Goal: Task Accomplishment & Management: Use online tool/utility

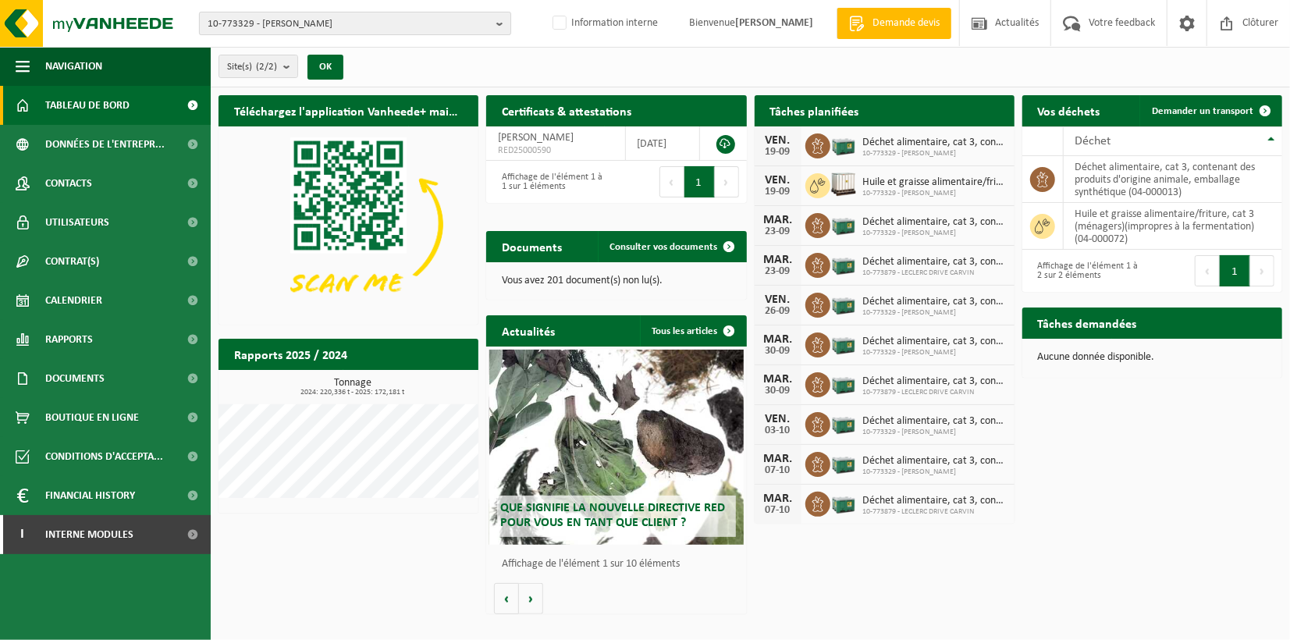
click at [506, 20] on b "button" at bounding box center [503, 23] width 14 height 22
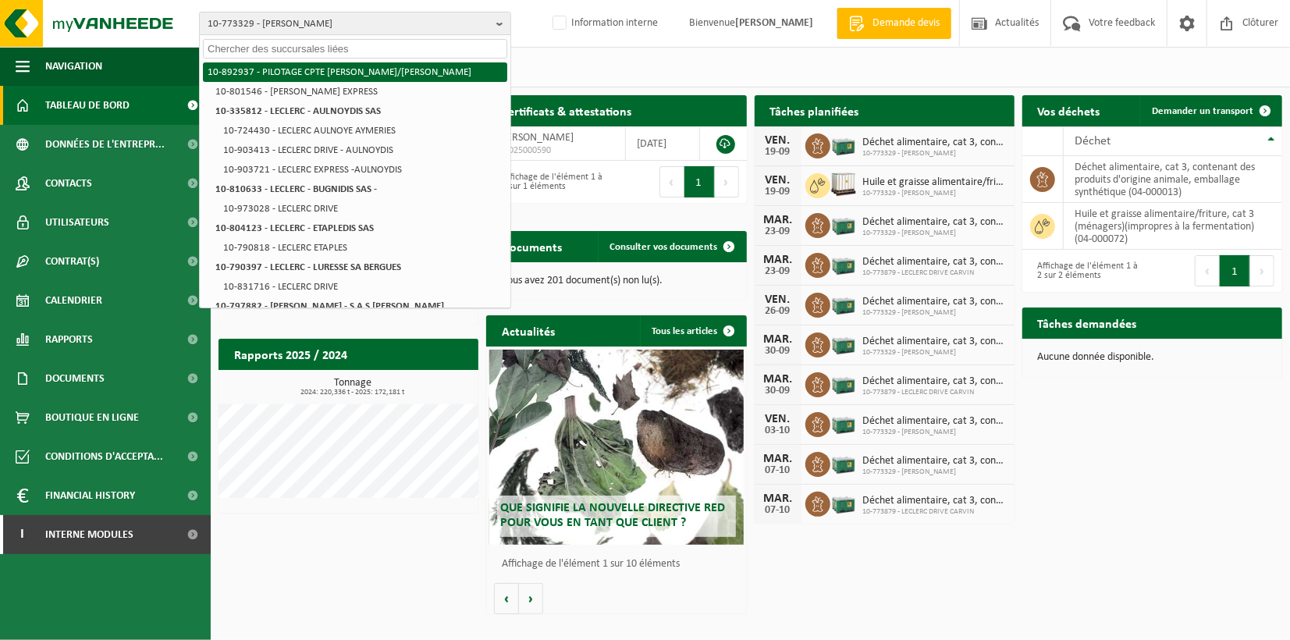
click at [443, 71] on li "10-892937 - PILOTAGE CPTE LECLERC/SCAPARTOIS" at bounding box center [355, 72] width 304 height 20
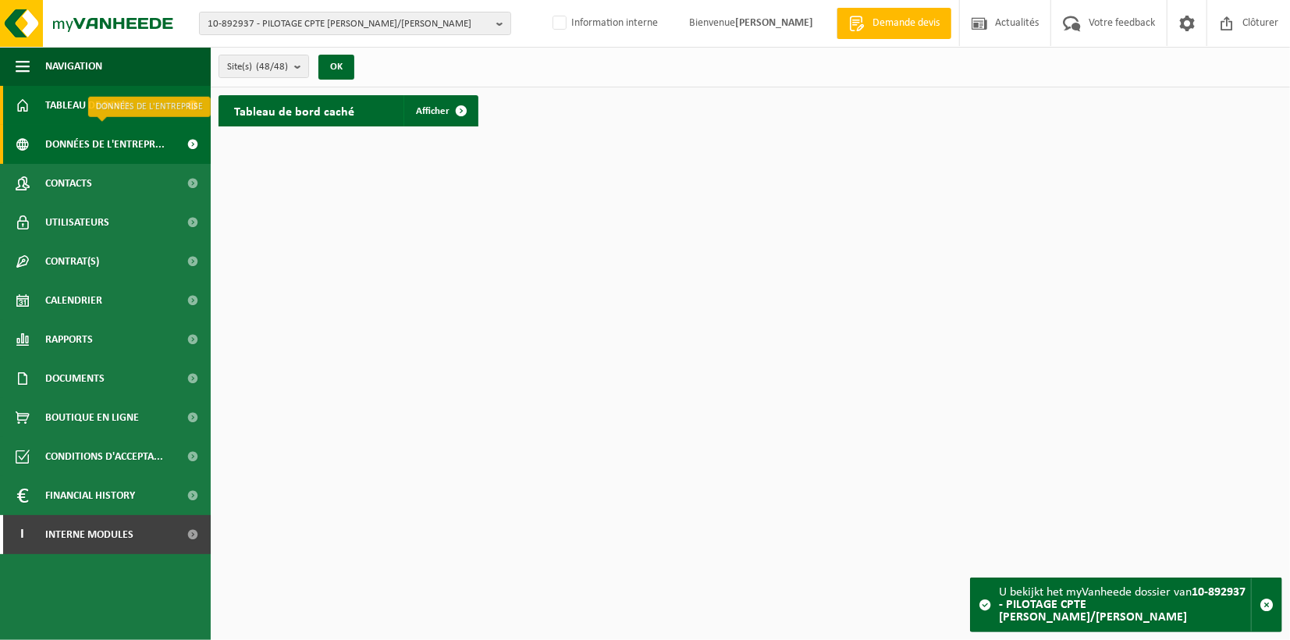
click at [98, 147] on span "Données de l'entrepr..." at bounding box center [104, 144] width 119 height 39
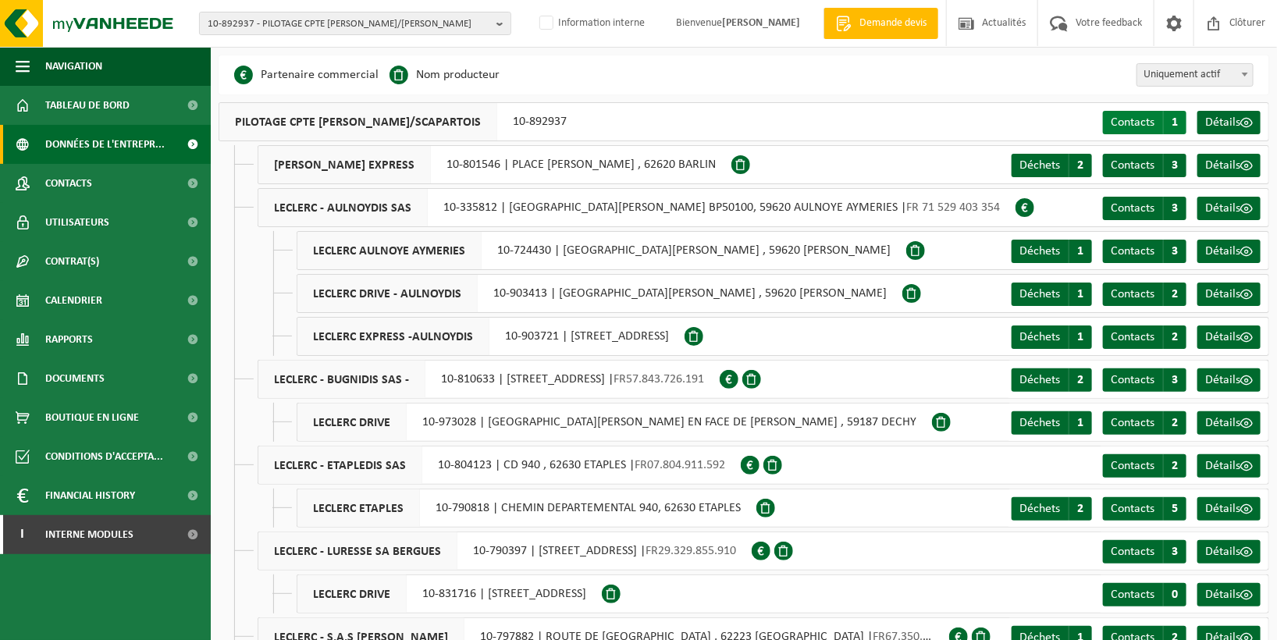
click at [1151, 119] on span "Contacts" at bounding box center [1132, 122] width 44 height 12
click at [73, 179] on span "Contacts" at bounding box center [68, 183] width 47 height 39
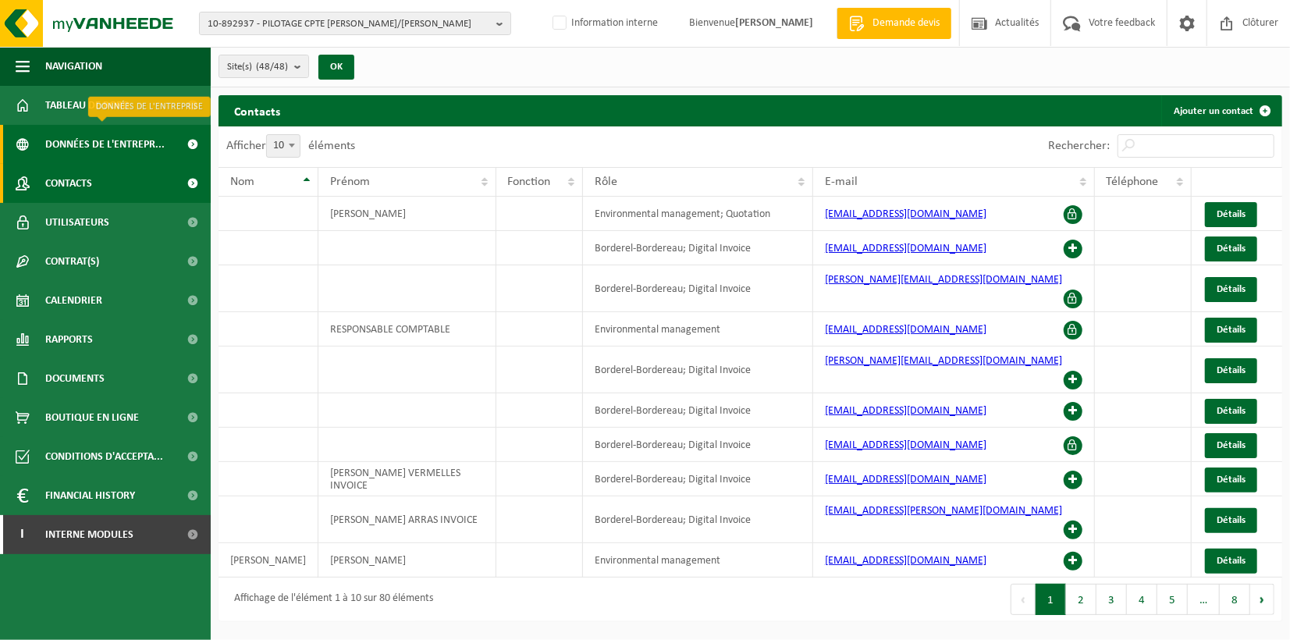
click at [135, 144] on span "Données de l'entrepr..." at bounding box center [104, 144] width 119 height 39
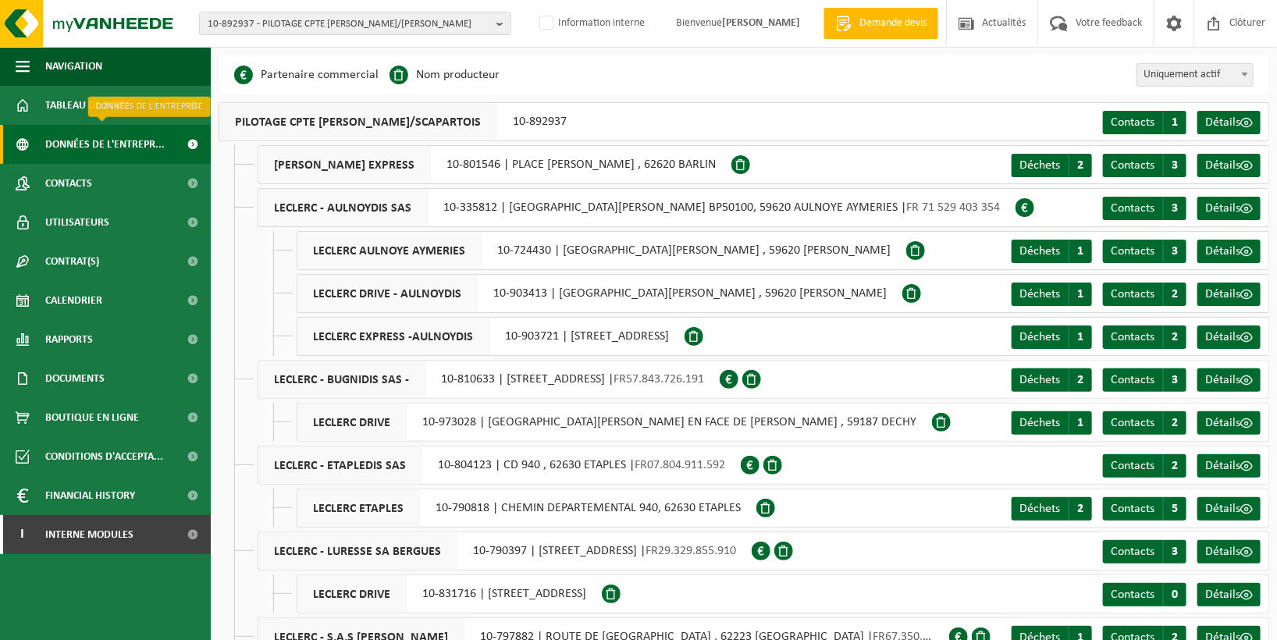
click at [57, 140] on span "Données de l'entrepr..." at bounding box center [104, 144] width 119 height 39
click at [501, 25] on b "button" at bounding box center [503, 23] width 14 height 22
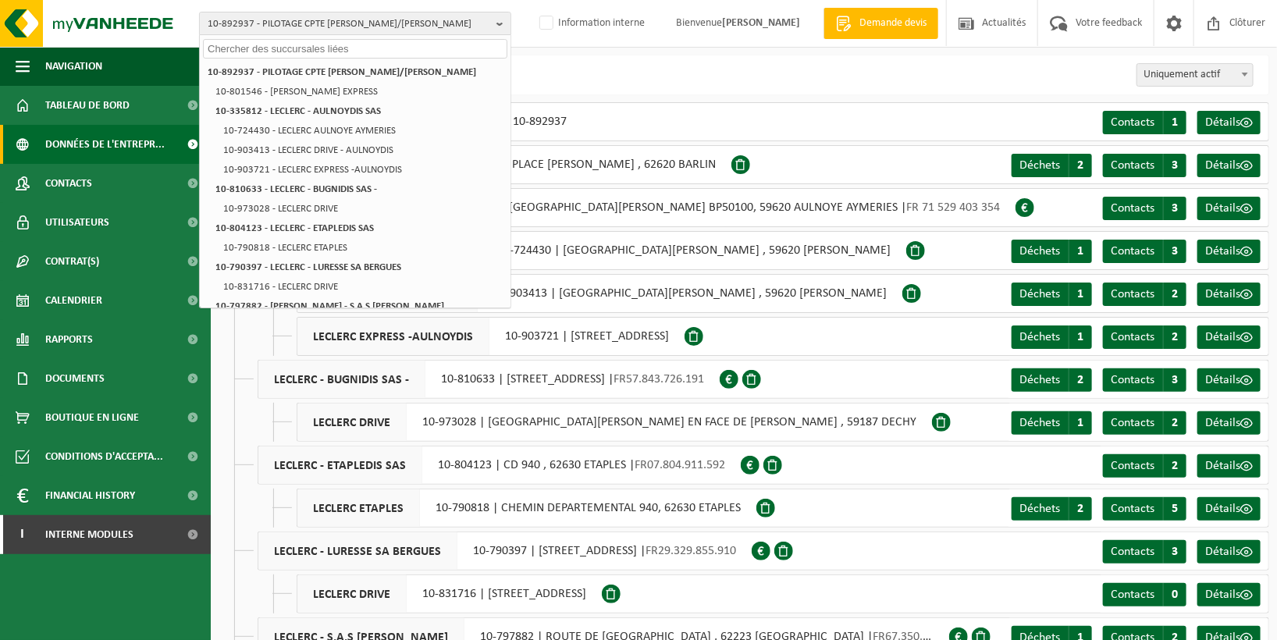
drag, startPoint x: 606, startPoint y: 24, endPoint x: 666, endPoint y: 40, distance: 62.1
click at [609, 26] on div "10-892937 - PILOTAGE CPTE LECLERC/SCAPARTOIS 10-892937 - PILOTAGE CPTE LECLERC/…" at bounding box center [638, 24] width 1277 height 48
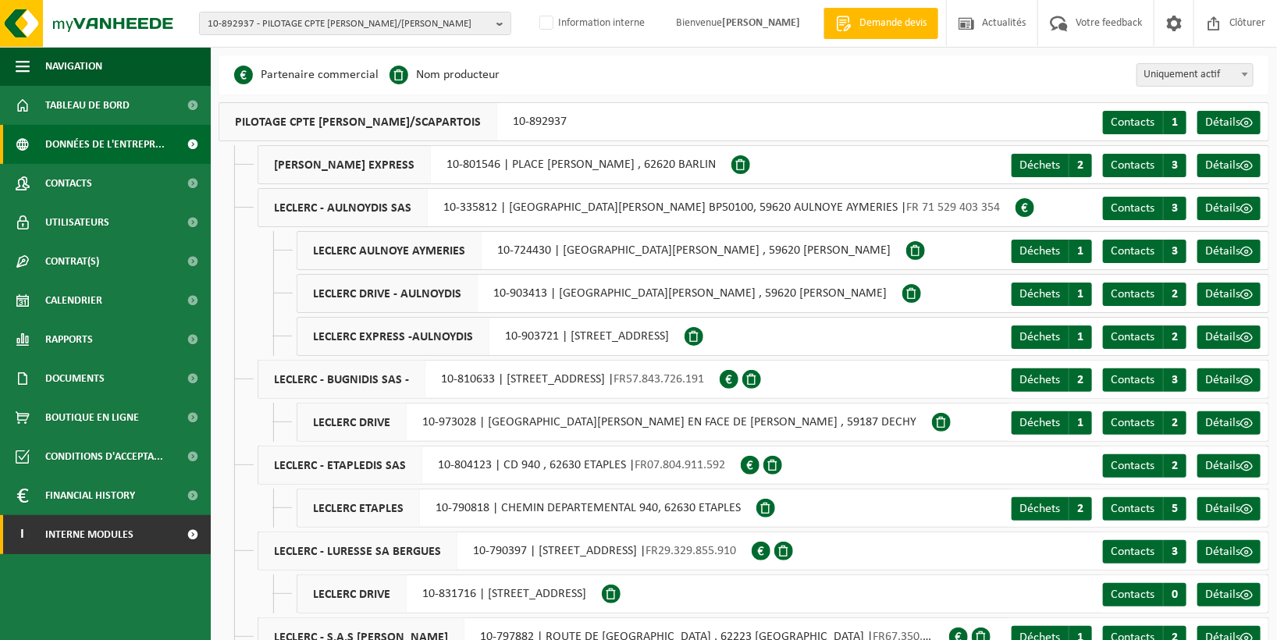
click at [102, 542] on span "Interne modules" at bounding box center [89, 534] width 88 height 39
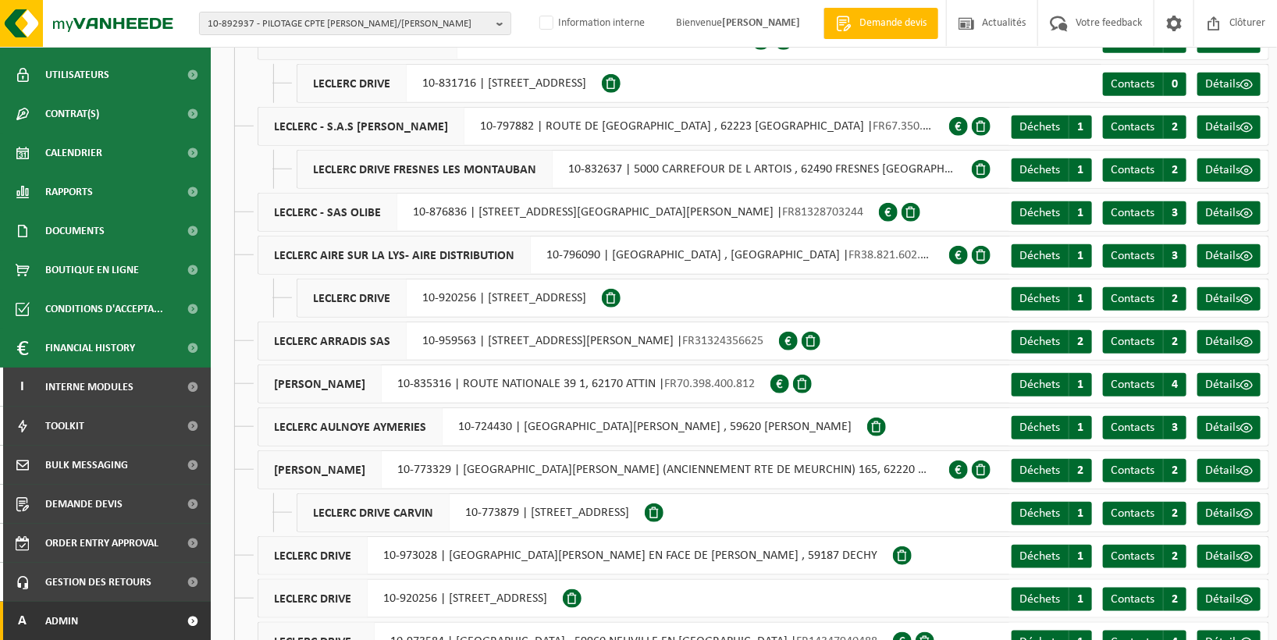
scroll to position [520, 0]
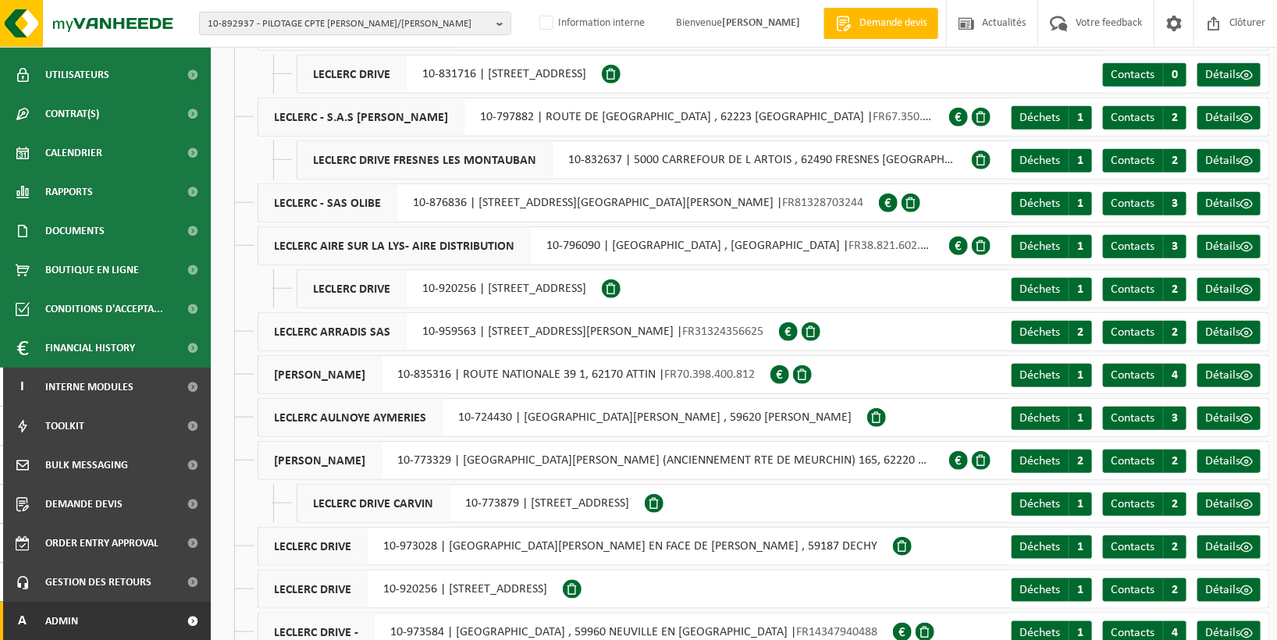
click at [141, 617] on link "A Admin" at bounding box center [105, 621] width 211 height 39
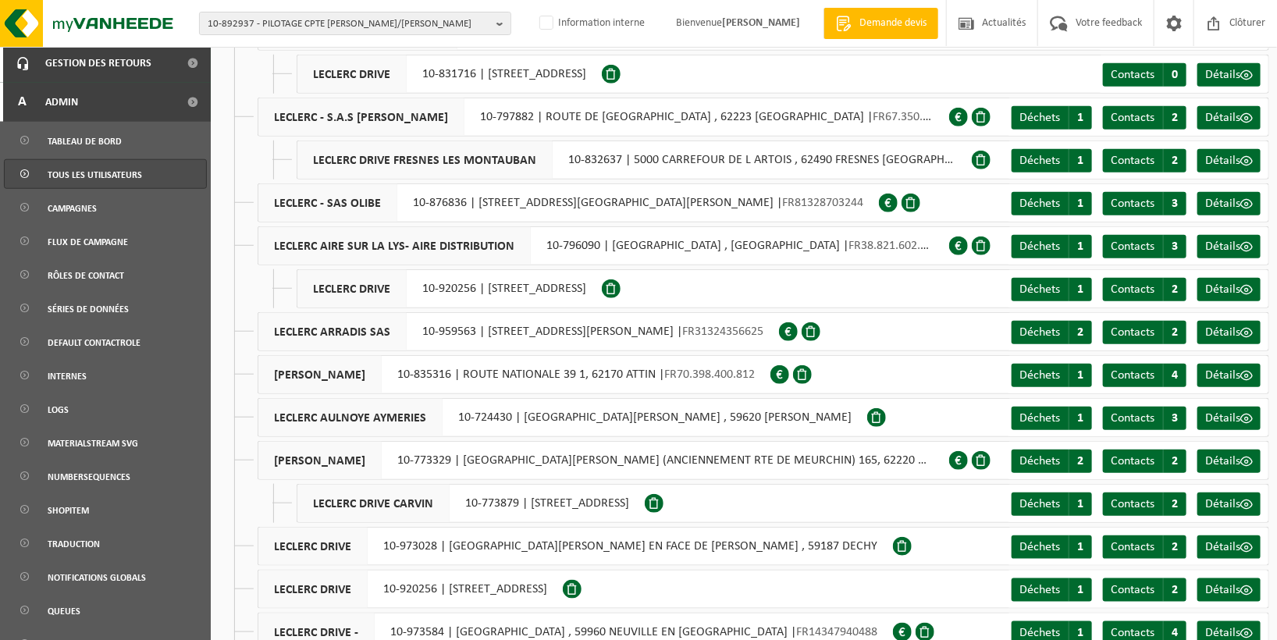
click at [104, 169] on span "Tous les utilisateurs" at bounding box center [95, 175] width 94 height 30
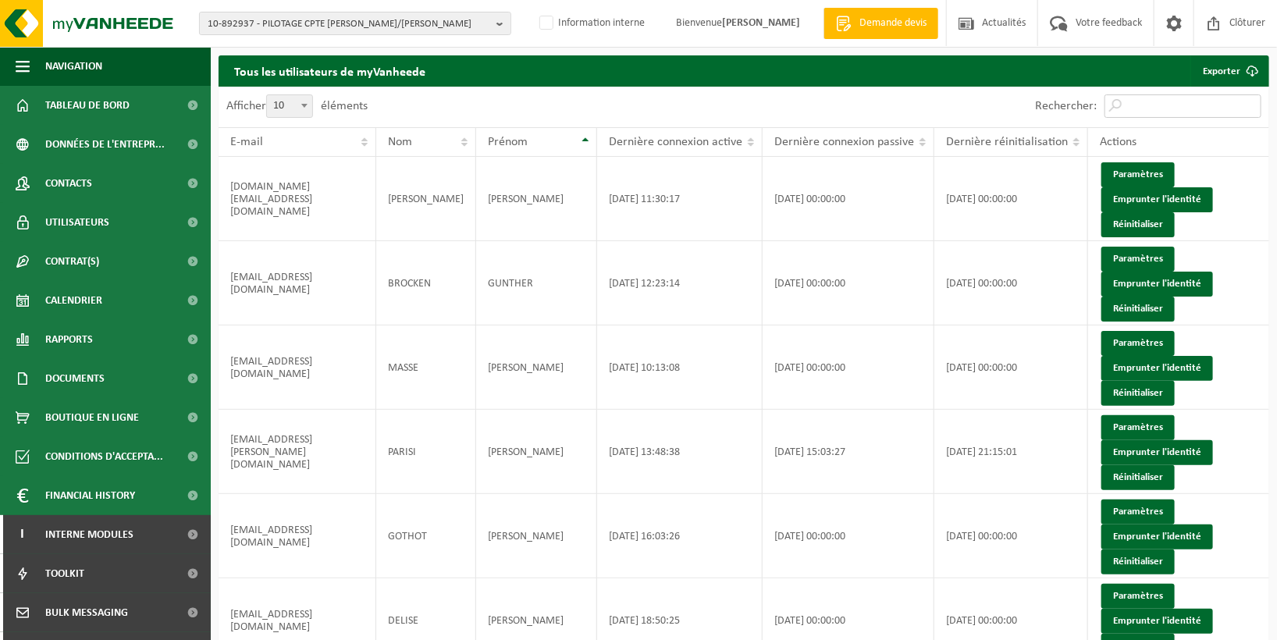
click at [1204, 109] on input "Rechercher:" at bounding box center [1182, 105] width 157 height 23
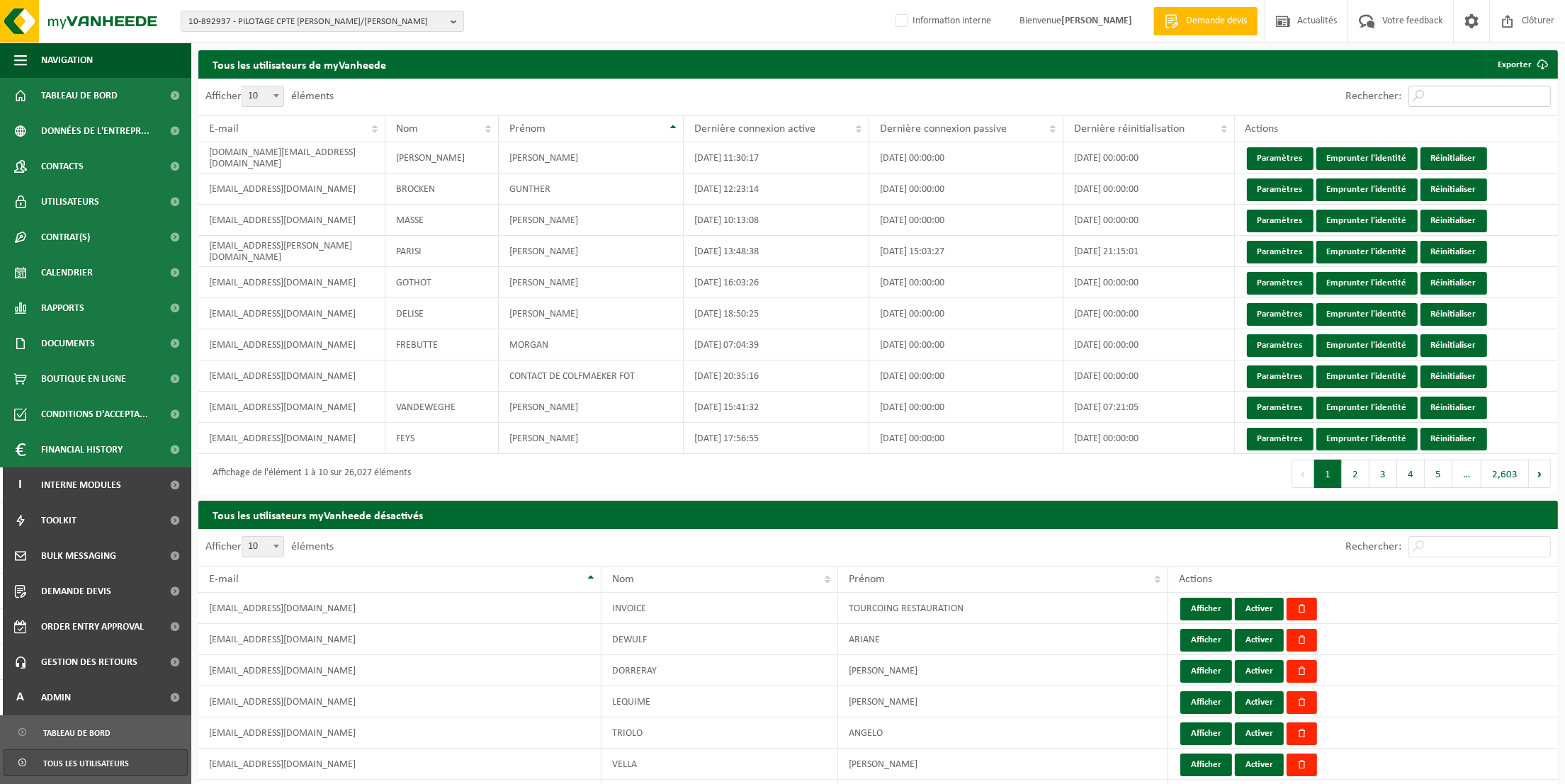
click at [1170, 98] on input "Rechercher:" at bounding box center [1479, 95] width 143 height 21
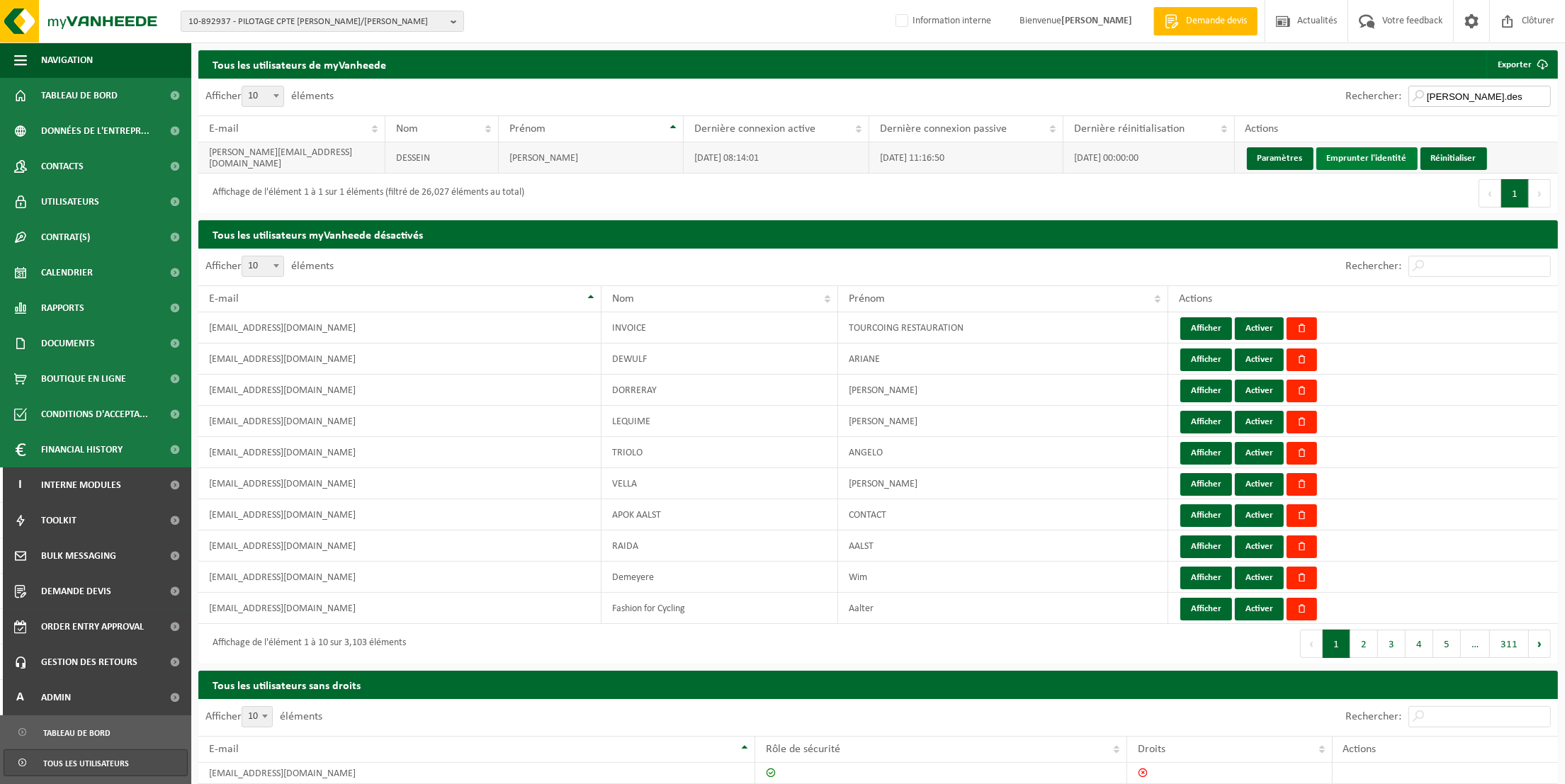
type input "hannelore.des"
click at [1170, 160] on link "Emprunter l'identité" at bounding box center [1367, 158] width 102 height 23
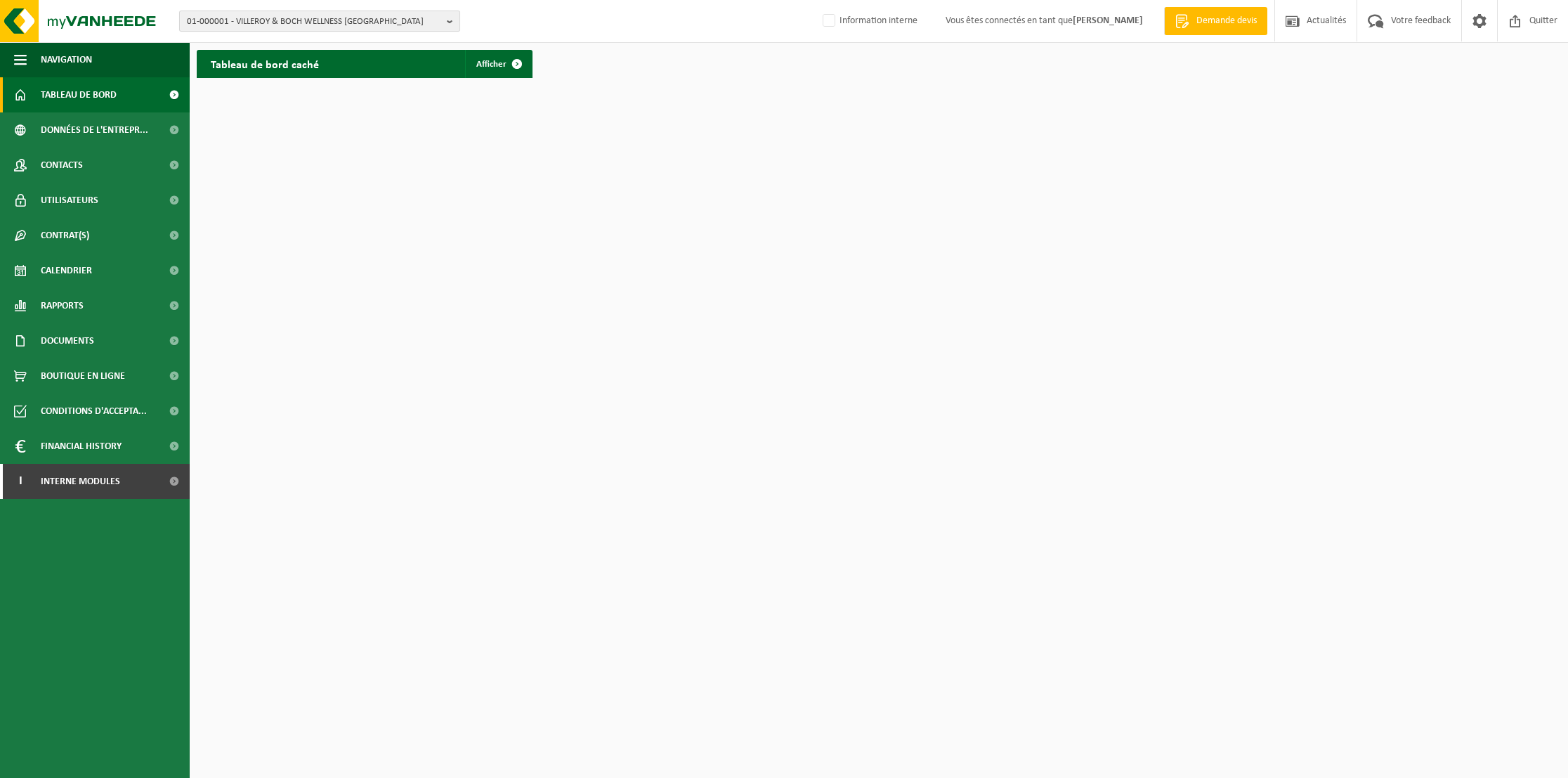
click at [447, 20] on b "button" at bounding box center [453, 21] width 13 height 20
click at [429, 45] on input "text" at bounding box center [320, 44] width 274 height 18
type input "c"
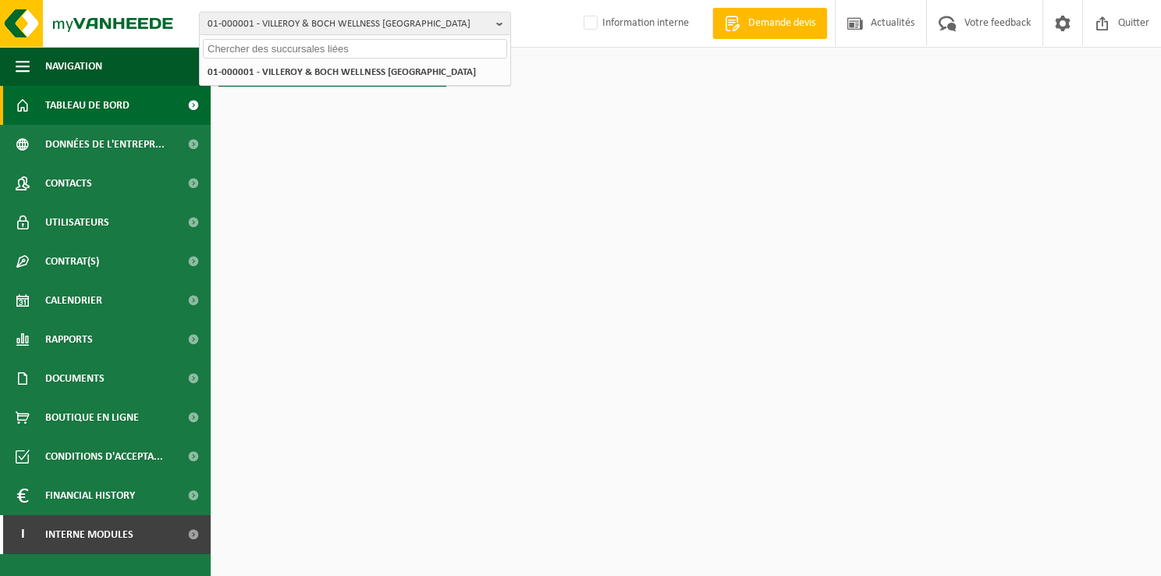
click at [334, 50] on input "text" at bounding box center [355, 49] width 304 height 20
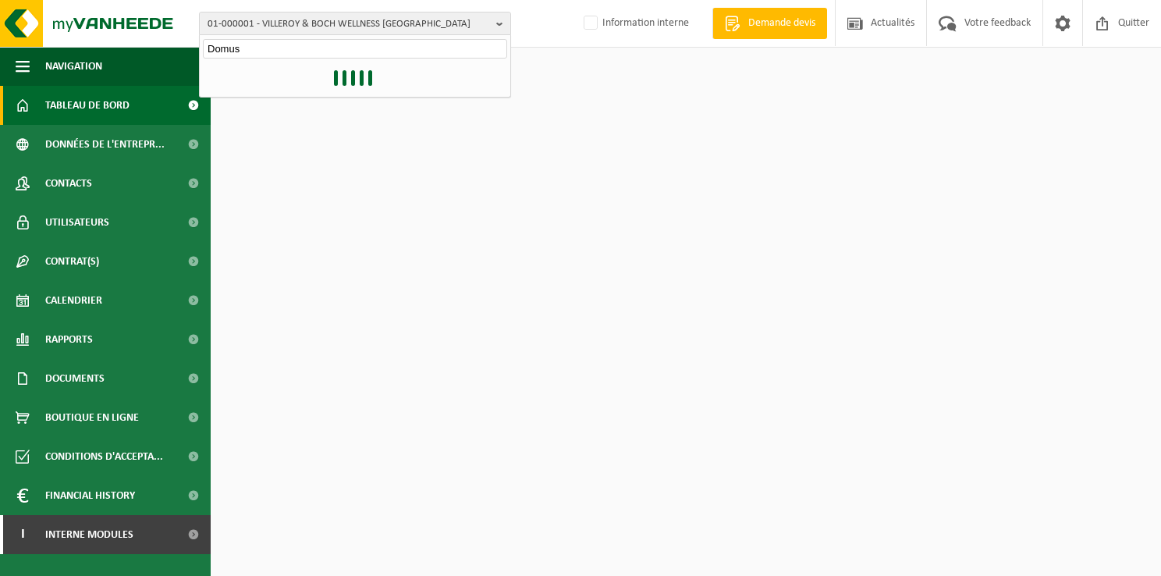
type input "Domus"
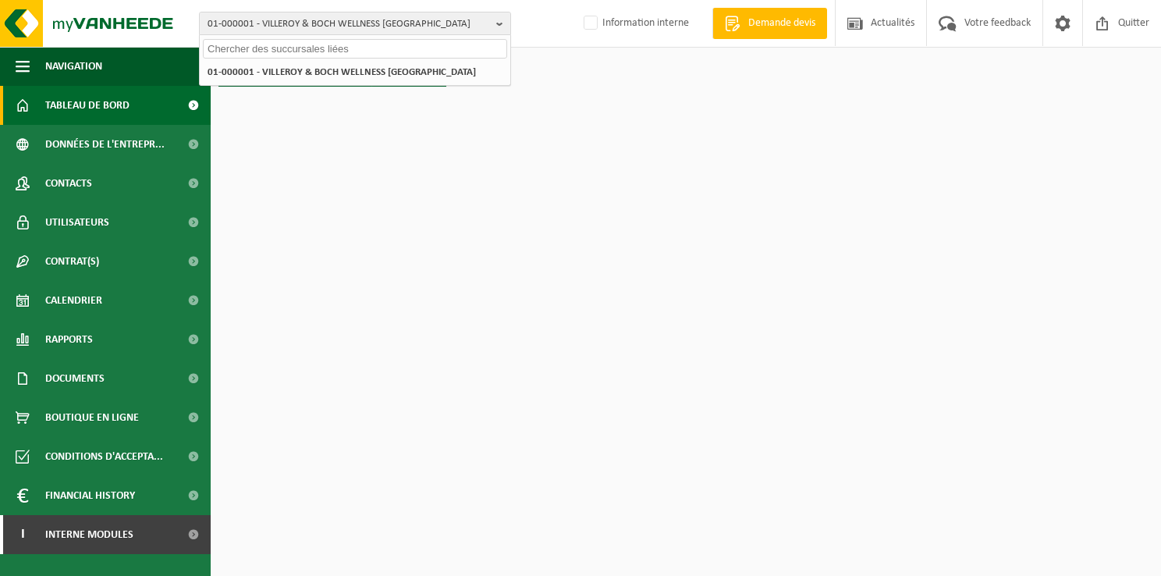
click at [336, 52] on input "text" at bounding box center [355, 49] width 304 height 20
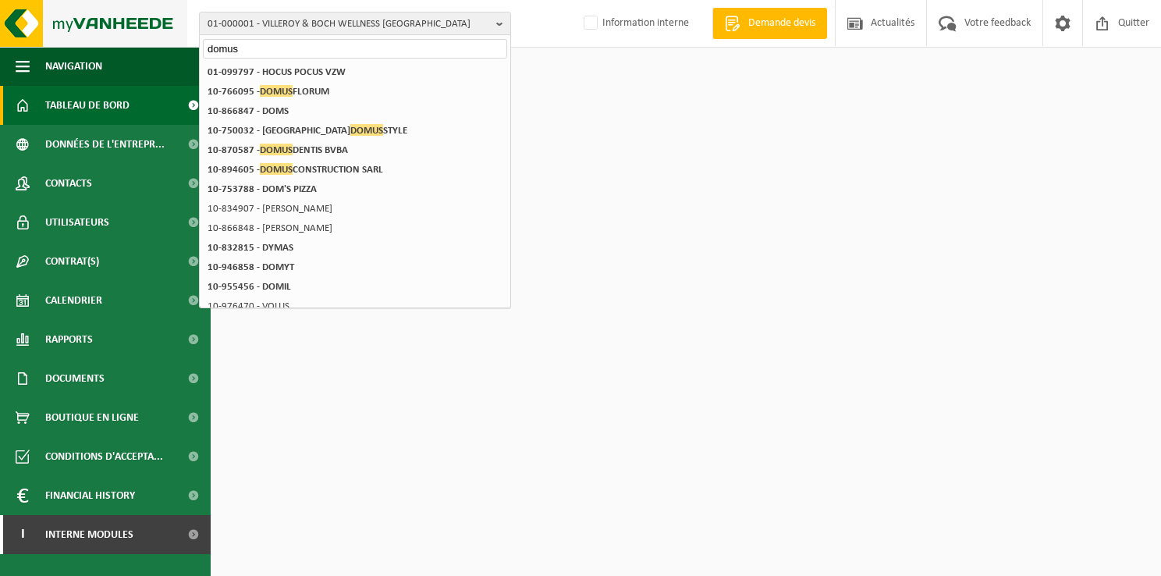
type input "domus"
